Goal: Task Accomplishment & Management: Manage account settings

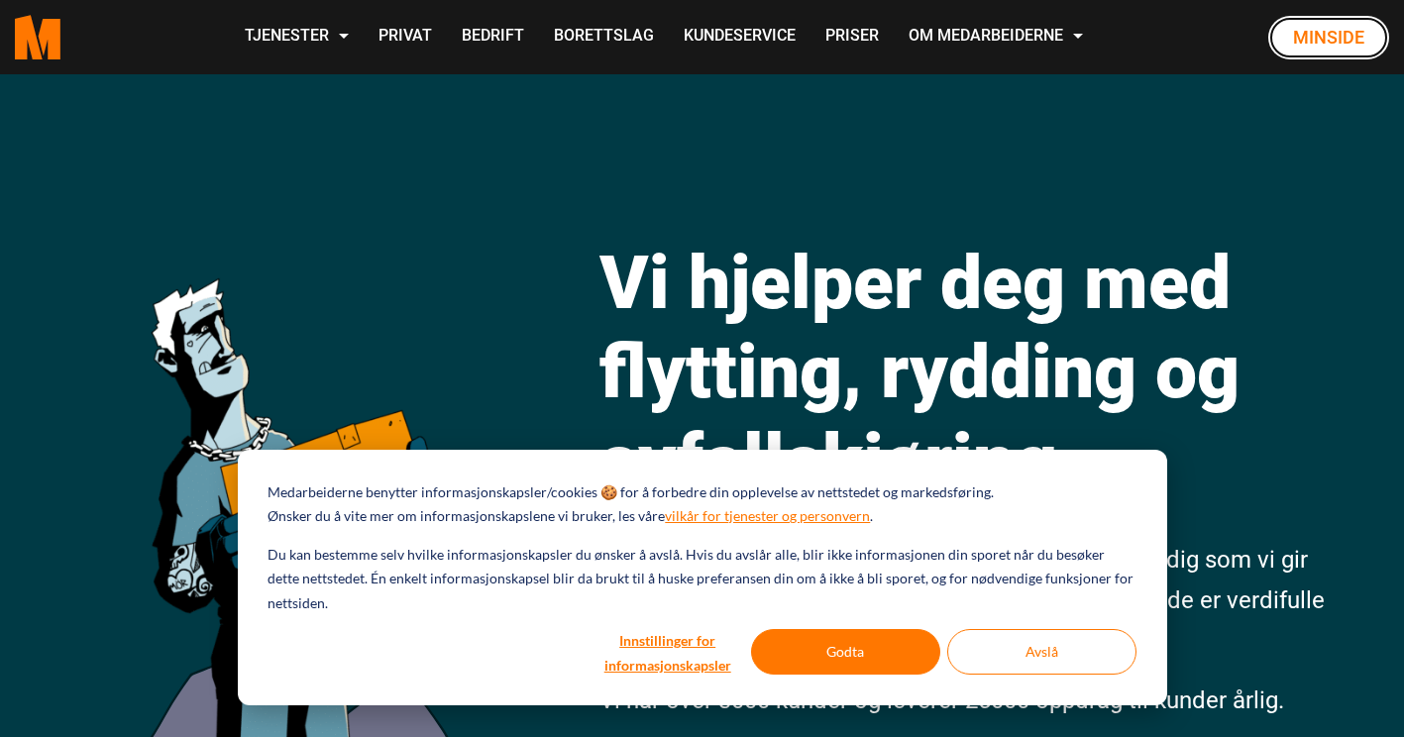
click at [1340, 36] on link "Minside" at bounding box center [1328, 38] width 121 height 44
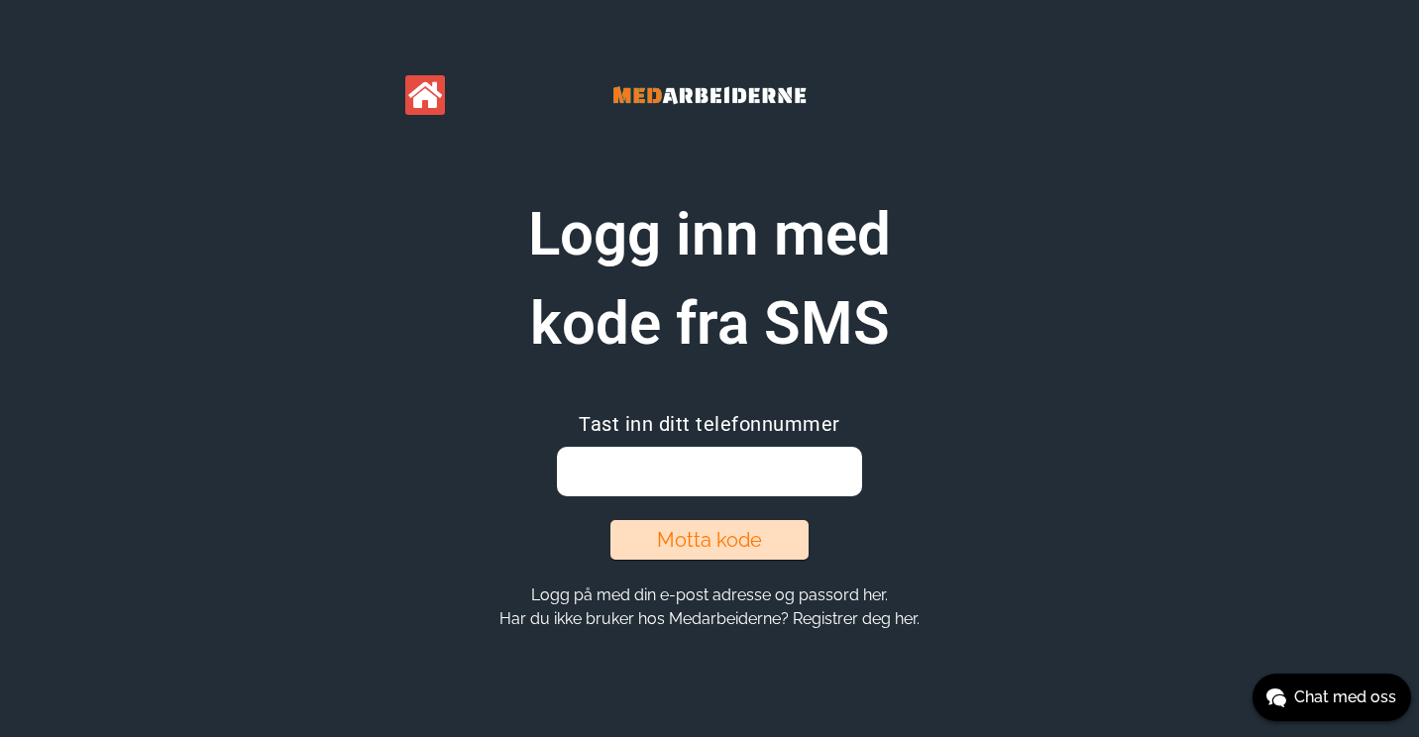
click at [651, 471] on input "email" at bounding box center [709, 472] width 304 height 50
type input "92409043"
click at [701, 538] on button "Motta kode" at bounding box center [709, 540] width 198 height 40
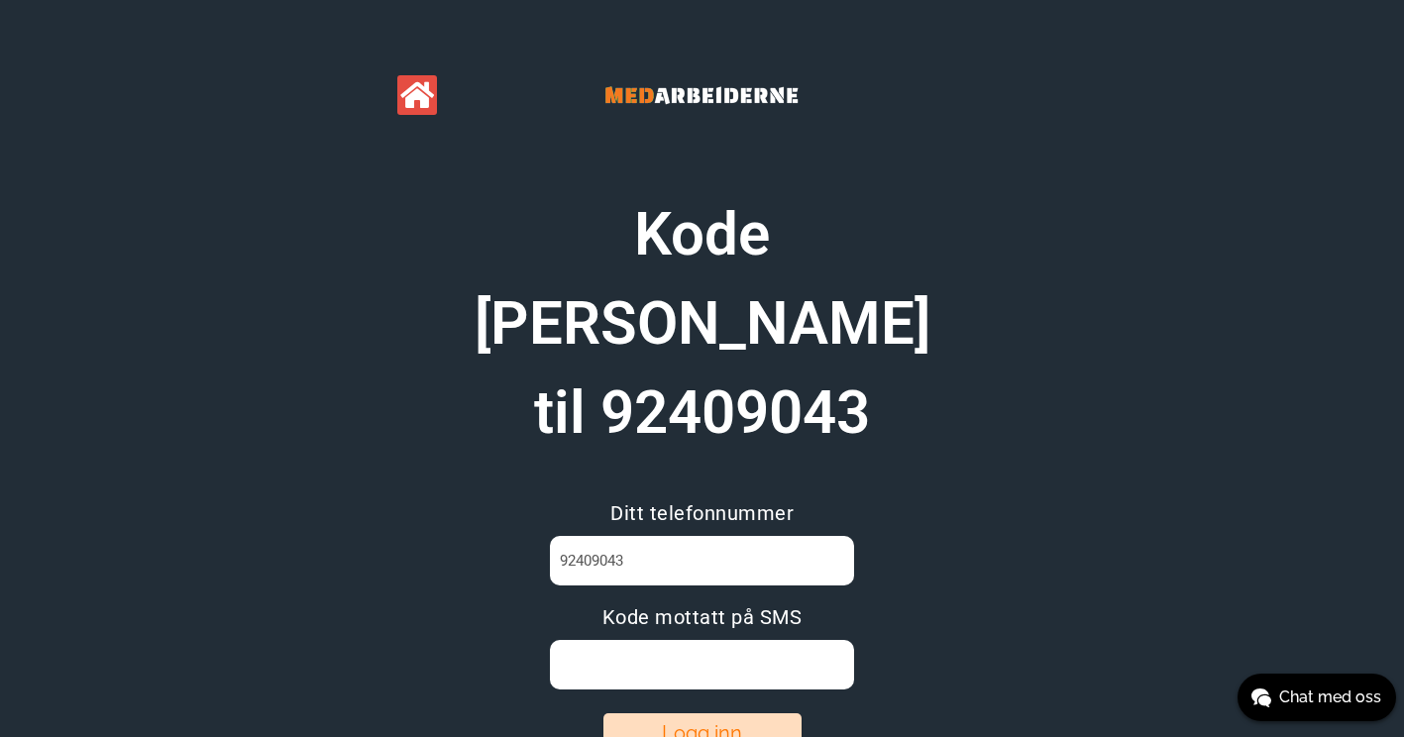
click at [683, 640] on input at bounding box center [702, 665] width 304 height 50
type input "RFX47FWN"
click at [688, 713] on button "Logg inn" at bounding box center [702, 733] width 198 height 40
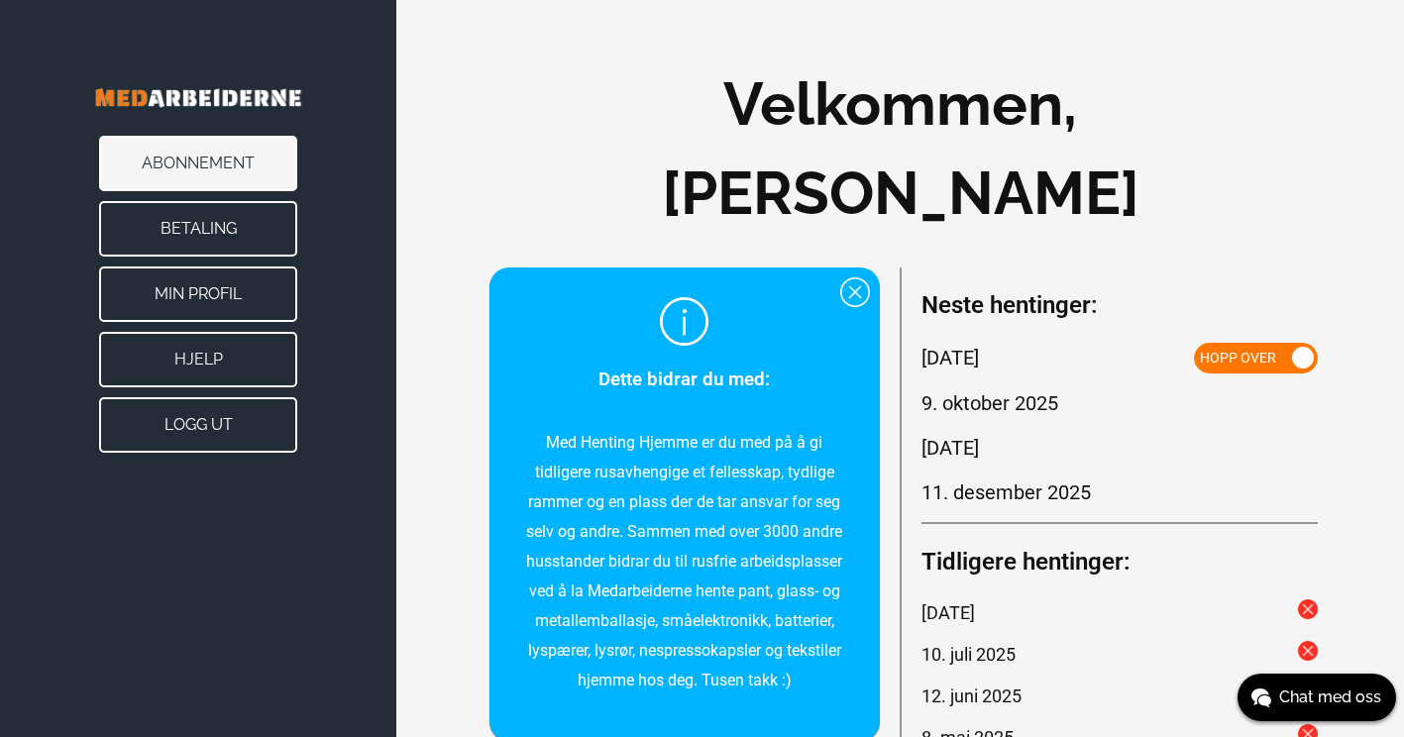
click at [218, 293] on button "Min Profil" at bounding box center [198, 294] width 198 height 55
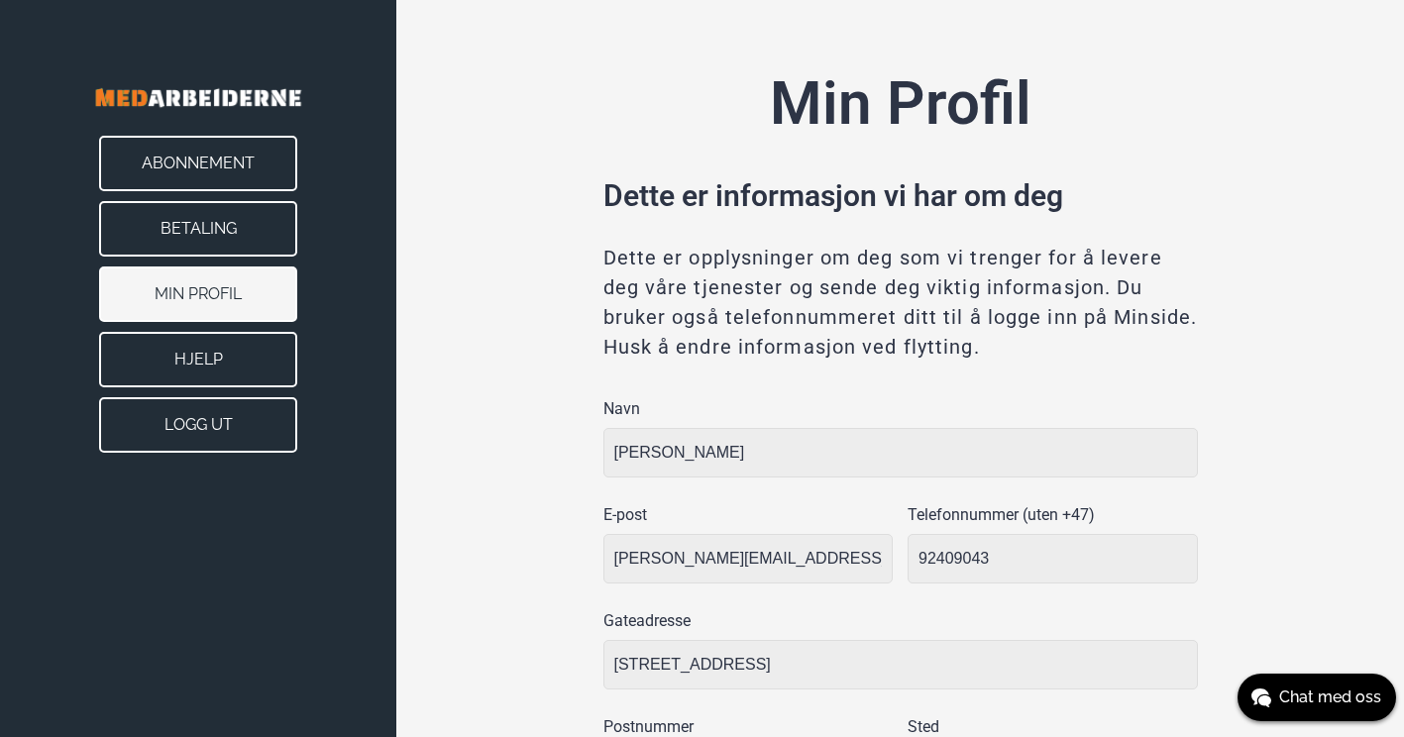
type input "Jar"
click at [188, 170] on button "Abonnement" at bounding box center [198, 163] width 198 height 55
click at [225, 435] on button "Logg ut" at bounding box center [198, 424] width 198 height 55
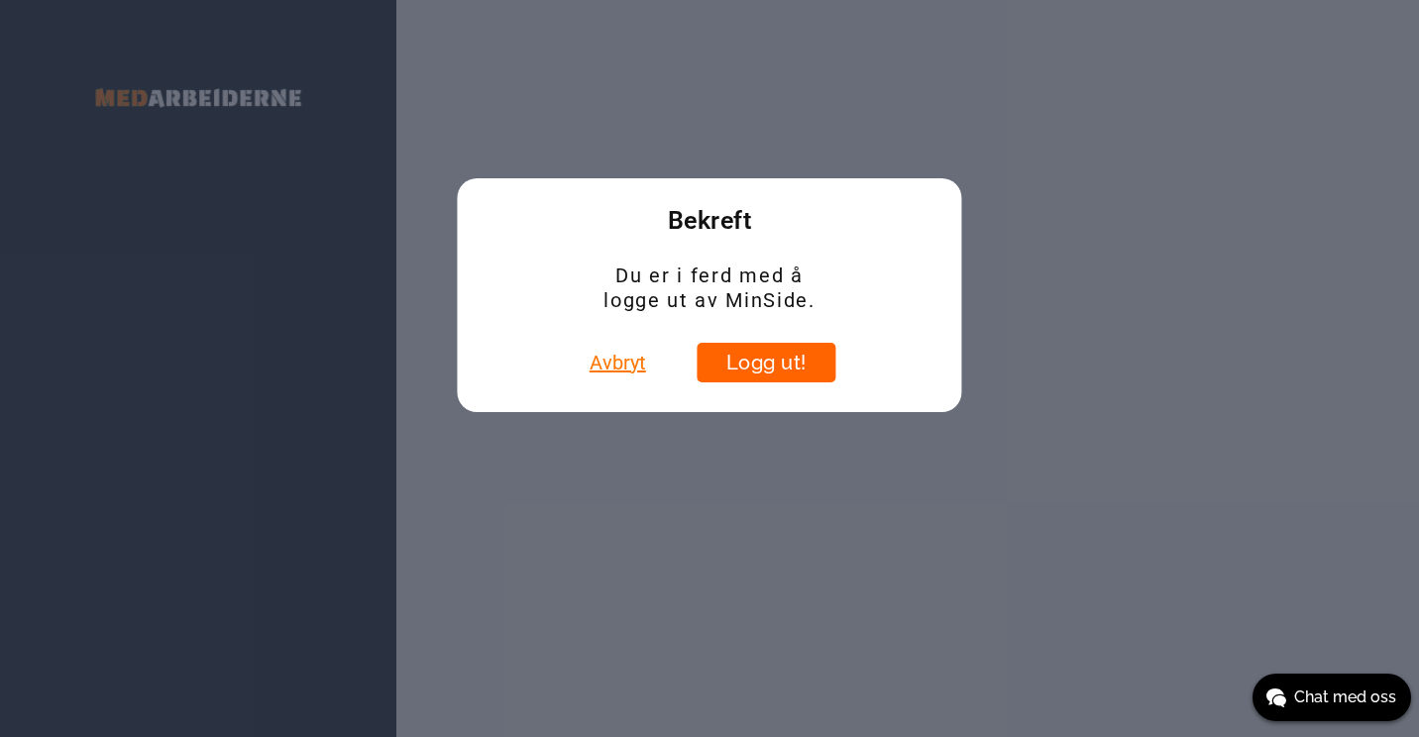
click at [769, 368] on button "Logg ut!" at bounding box center [766, 363] width 139 height 40
